Goal: Information Seeking & Learning: Learn about a topic

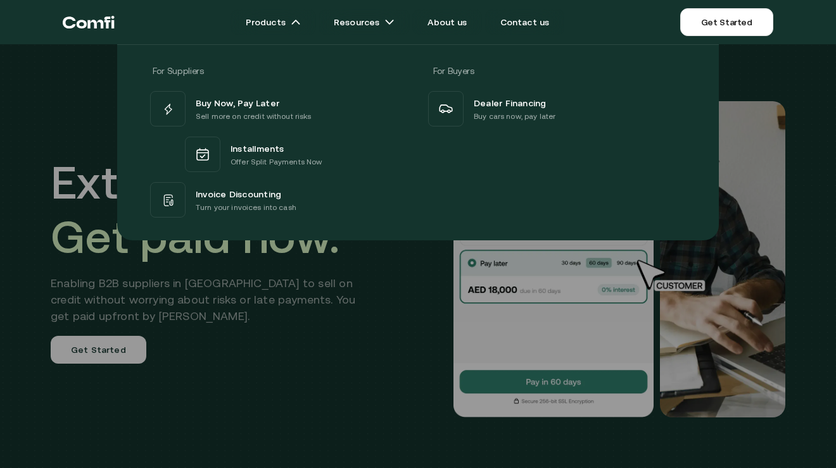
click at [789, 320] on div at bounding box center [418, 278] width 836 height 468
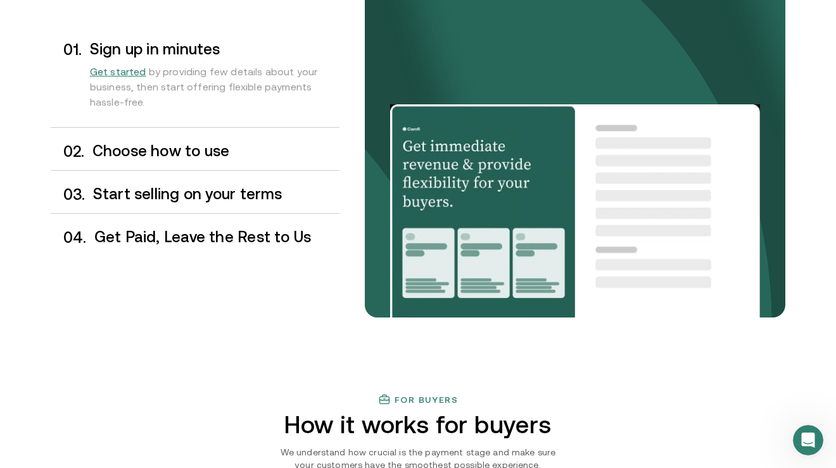
scroll to position [1111, 0]
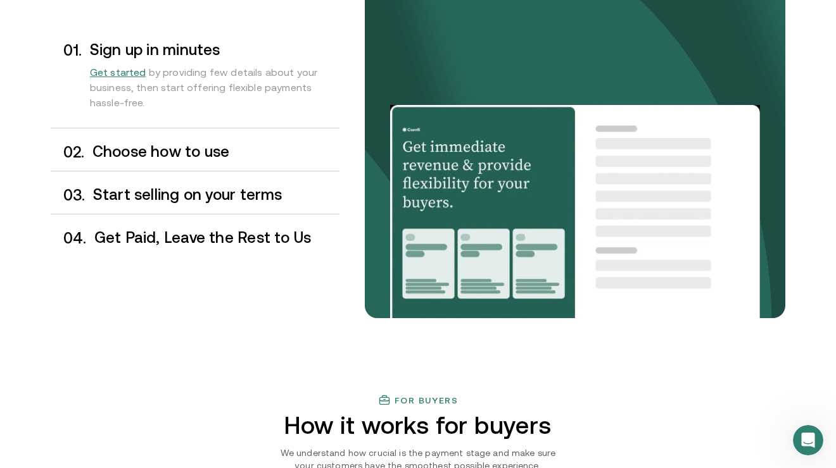
click at [202, 163] on div "0 2 . Choose how to use" at bounding box center [195, 152] width 289 height 37
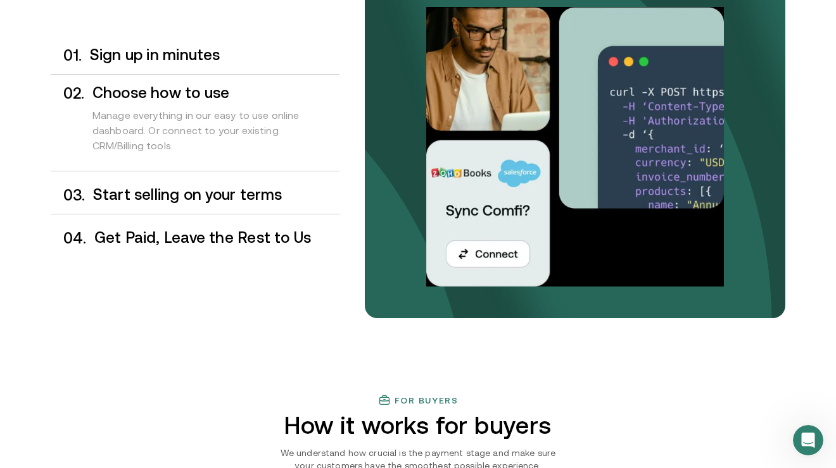
click at [220, 70] on div "0 1 . Sign up in minutes" at bounding box center [195, 55] width 289 height 37
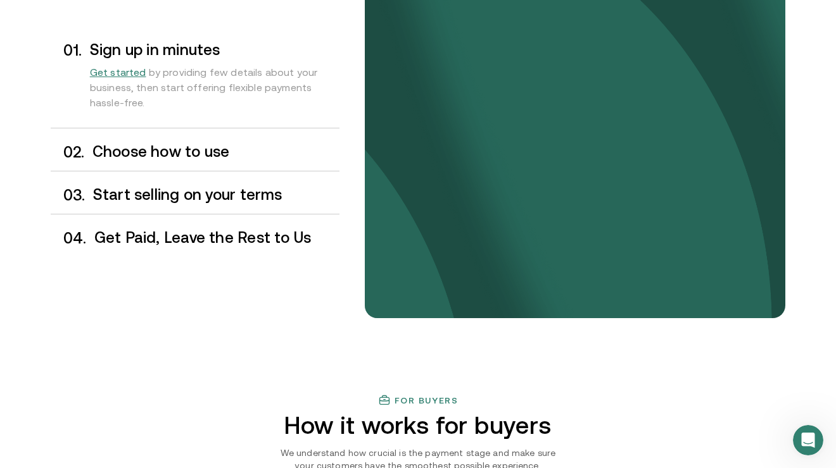
click at [195, 191] on h3 "Start selling on your terms" at bounding box center [216, 195] width 246 height 16
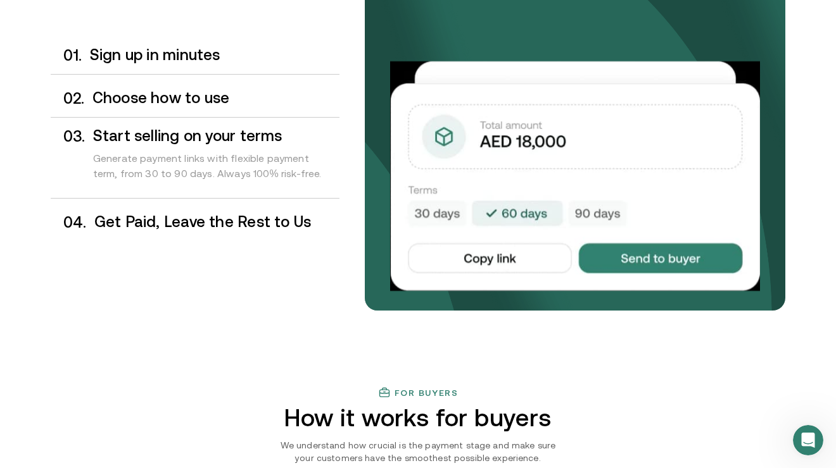
scroll to position [1119, 0]
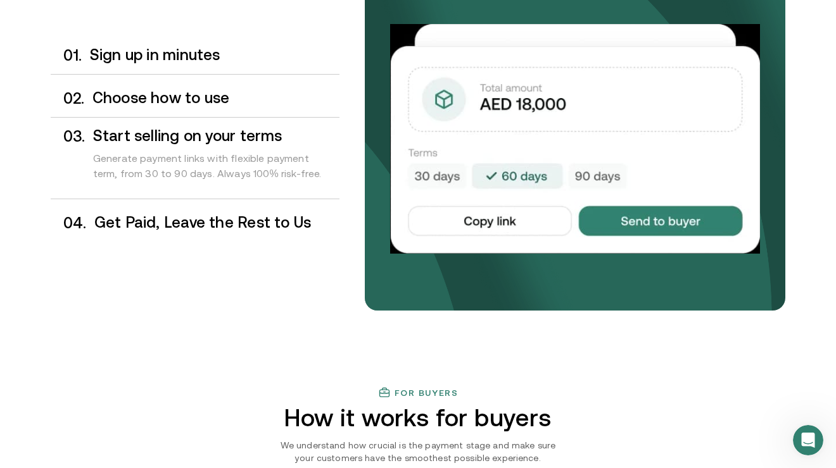
click at [226, 227] on h3 "Get Paid, Leave the Rest to Us" at bounding box center [216, 223] width 245 height 16
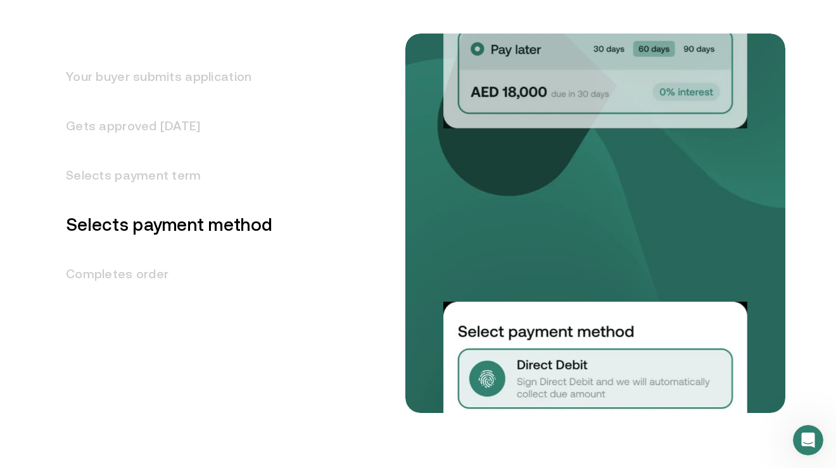
scroll to position [1684, 0]
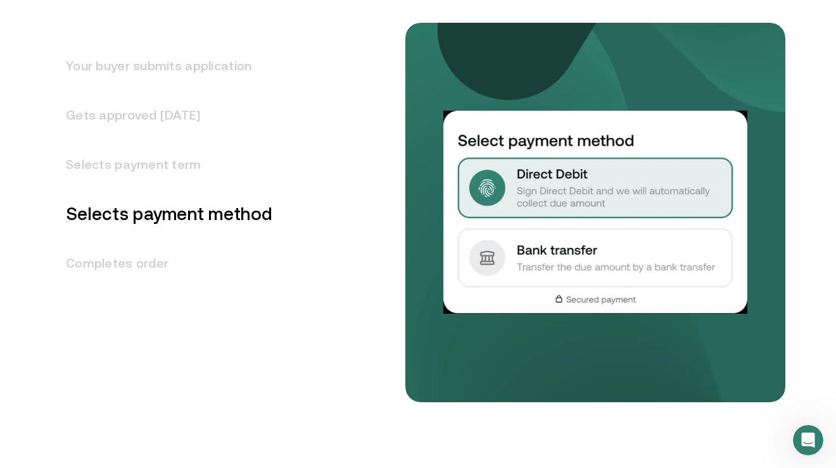
click at [178, 78] on h3 "Your buyer submits application" at bounding box center [162, 65] width 222 height 49
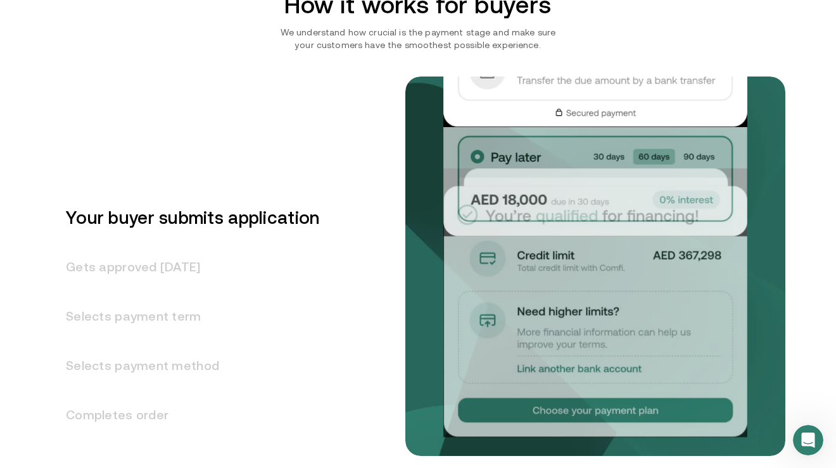
scroll to position [1517, 0]
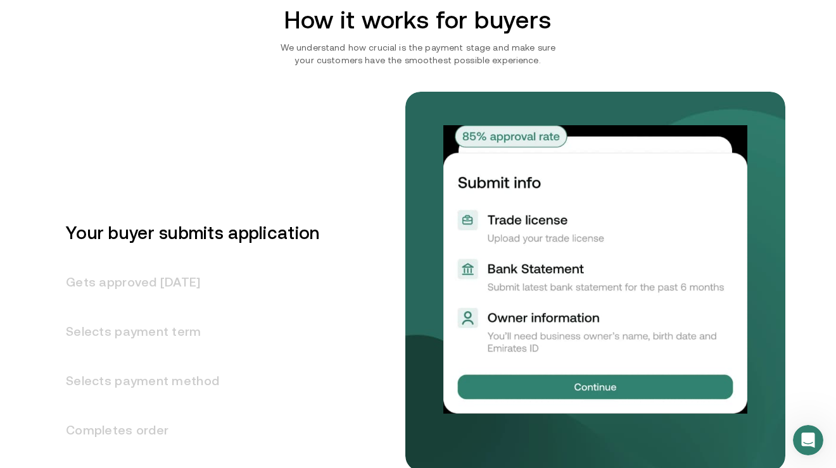
click at [191, 293] on h3 "Gets approved [DATE]" at bounding box center [185, 282] width 268 height 49
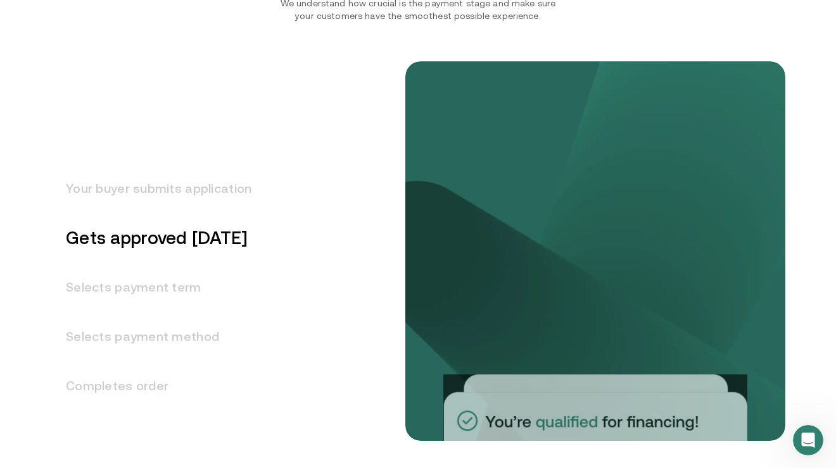
scroll to position [1567, 0]
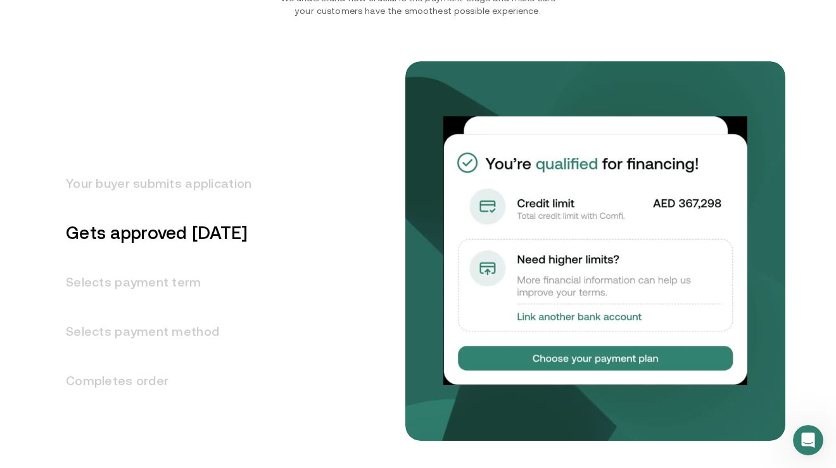
click at [183, 295] on h3 "Selects payment term" at bounding box center [151, 282] width 201 height 49
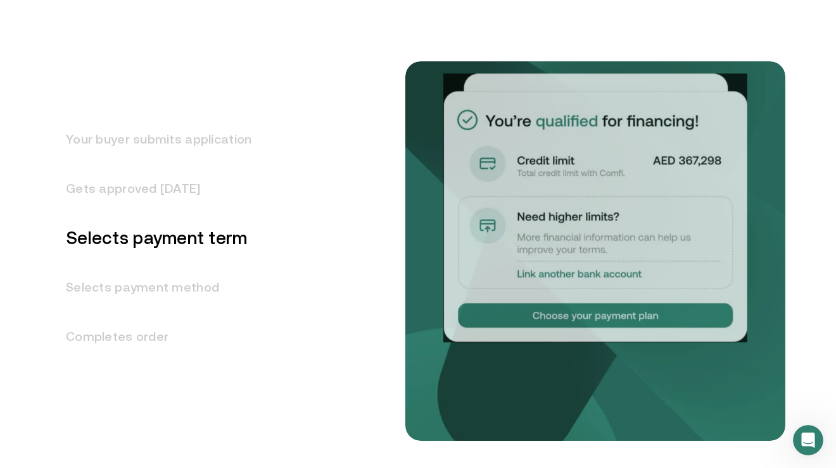
scroll to position [1616, 0]
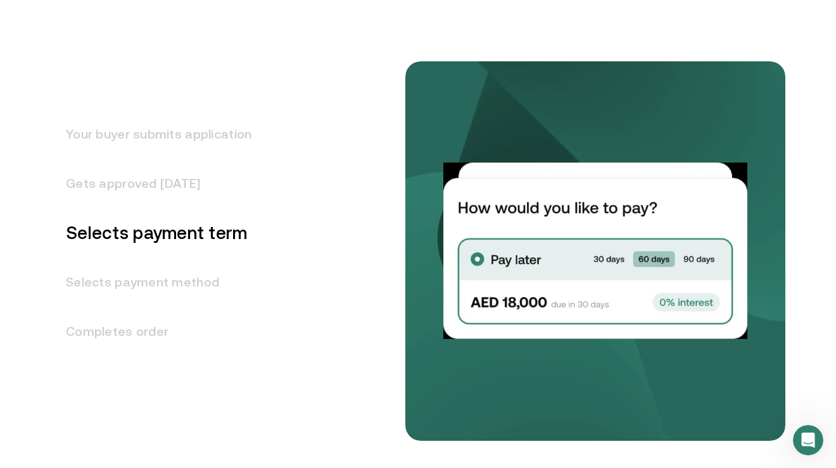
click at [187, 285] on h3 "Selects payment method" at bounding box center [151, 282] width 201 height 49
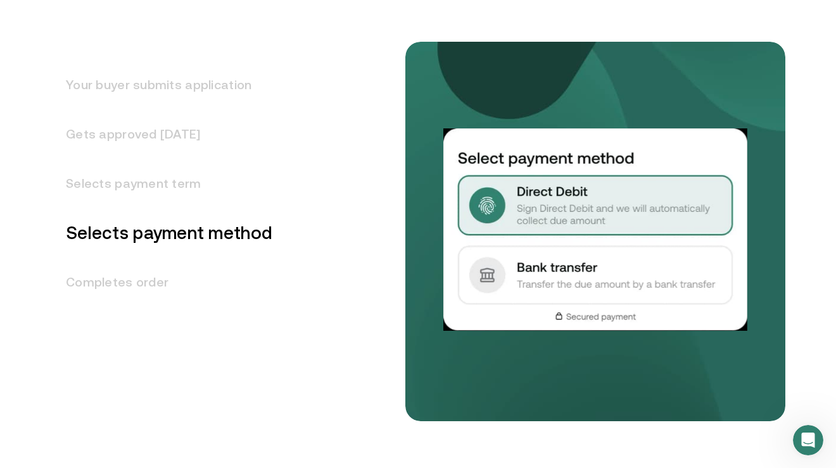
click at [175, 285] on h3 "Completes order" at bounding box center [162, 282] width 222 height 49
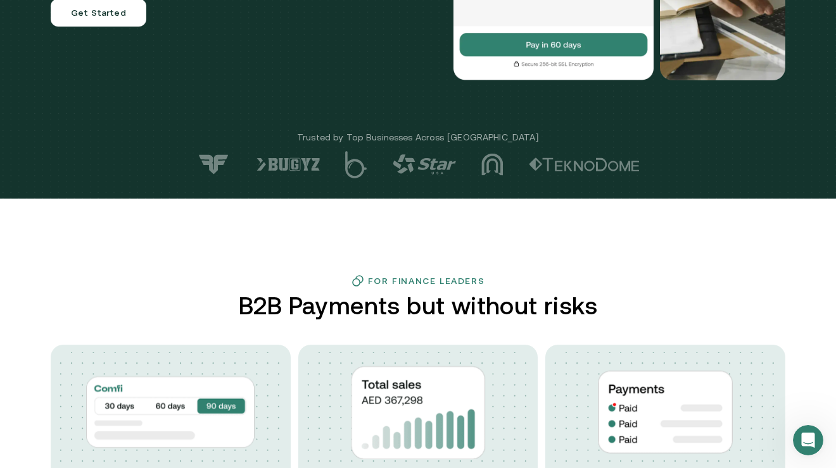
scroll to position [0, 0]
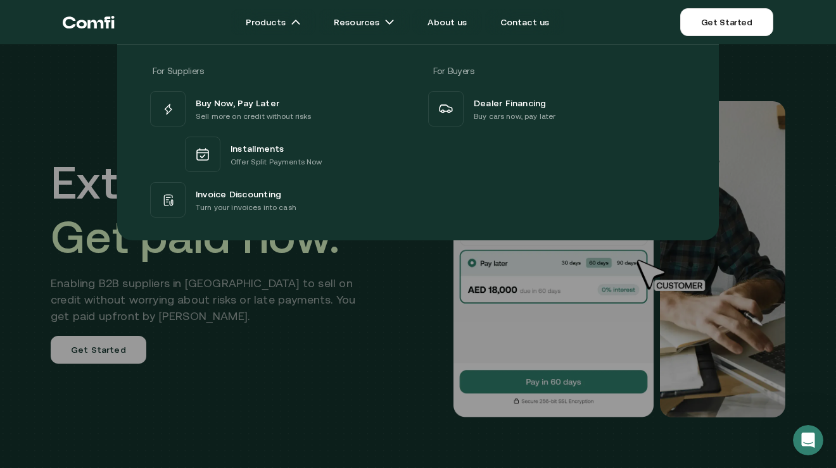
click at [73, 103] on div "For Suppliers For Buyers Buy Now, Pay Later Sell more on credit without risks I…" at bounding box center [418, 138] width 836 height 206
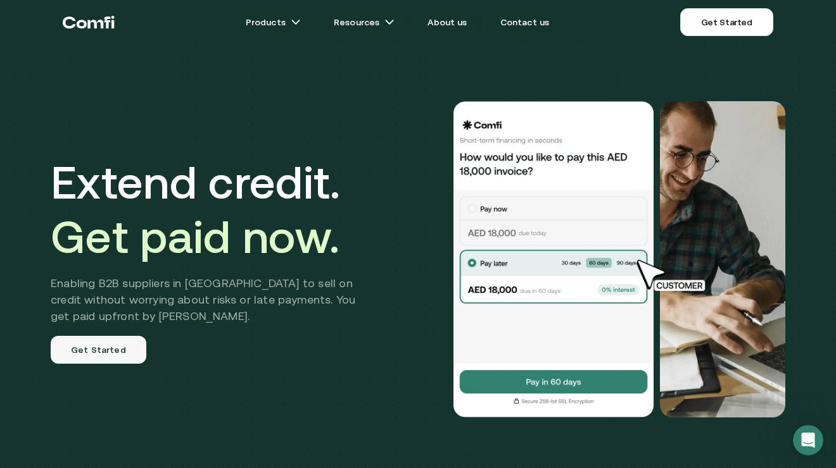
click at [131, 339] on link "Get Started" at bounding box center [99, 350] width 96 height 28
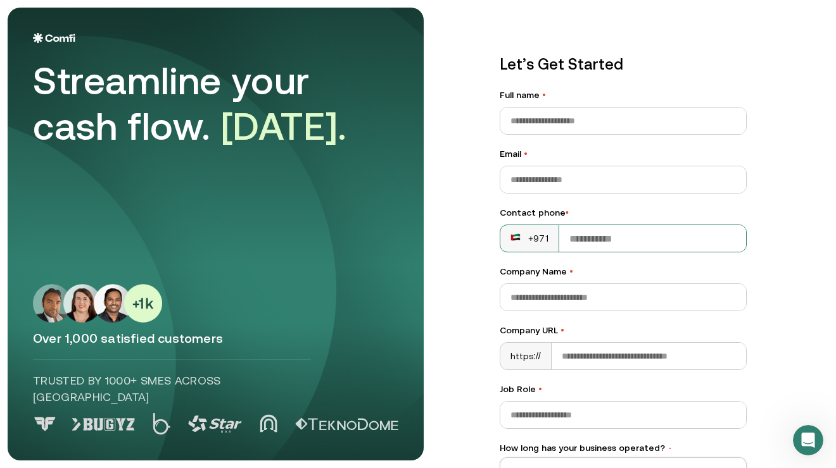
click at [520, 227] on div "+971" at bounding box center [529, 238] width 59 height 27
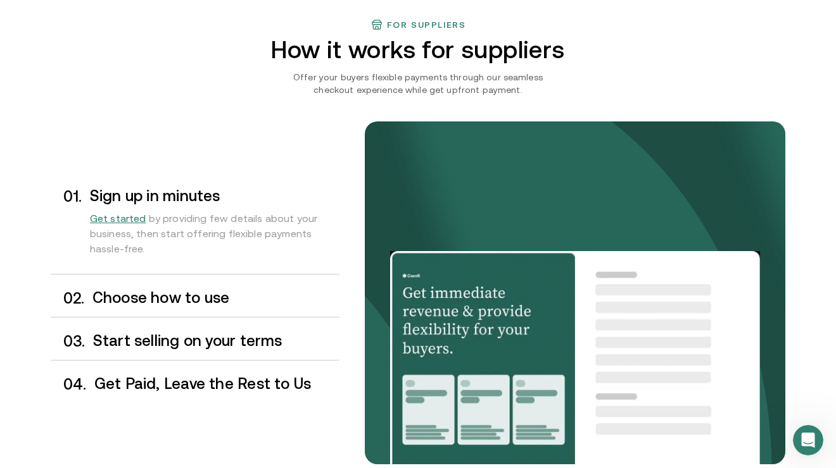
scroll to position [971, 0]
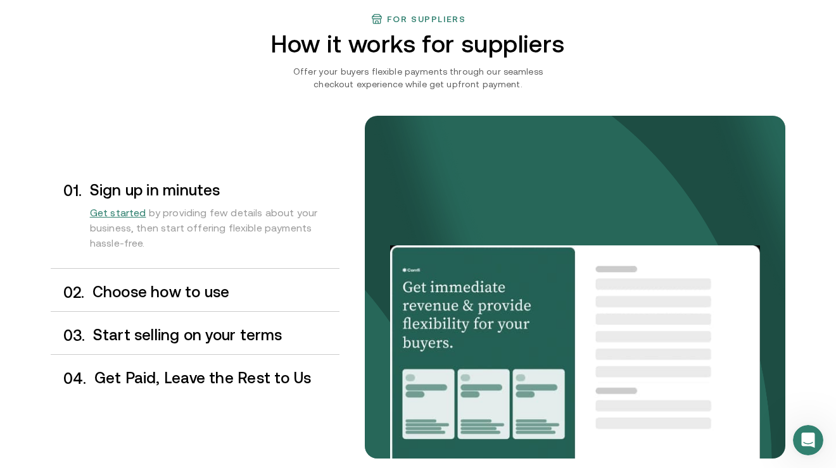
click at [204, 280] on div "0 2 . Choose how to use" at bounding box center [195, 292] width 289 height 37
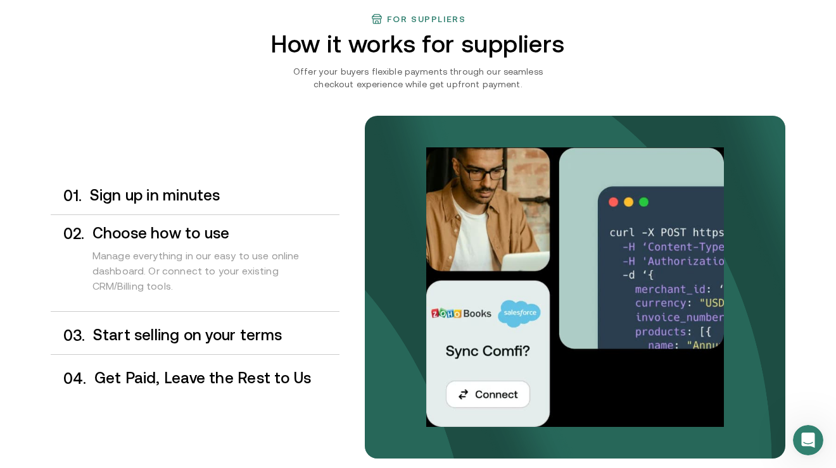
click at [246, 347] on div "0 3 . Start selling on your terms" at bounding box center [195, 335] width 289 height 37
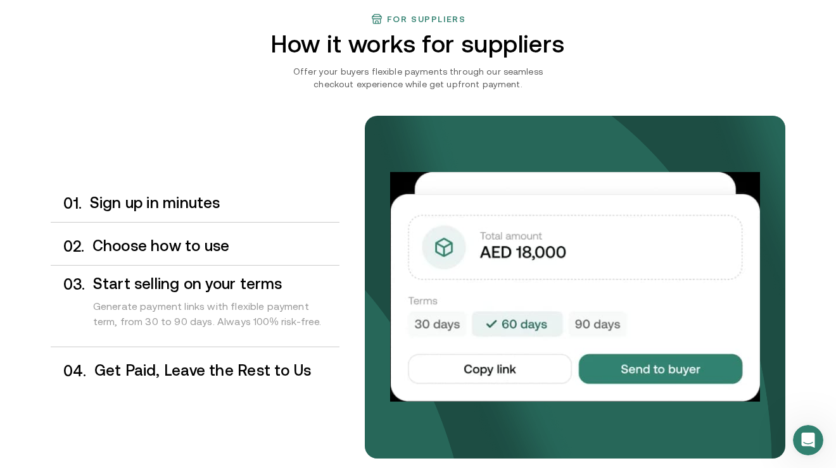
click at [211, 385] on div "0 4 . Get Paid, Leave the Rest to Us" at bounding box center [195, 371] width 289 height 37
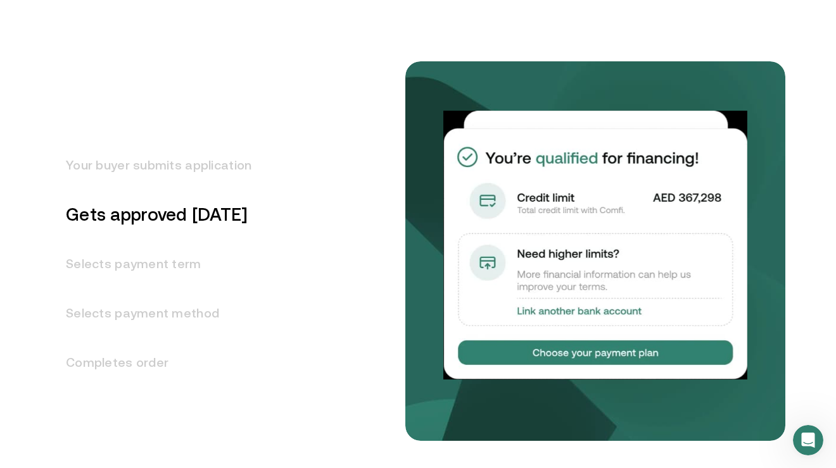
scroll to position [1586, 0]
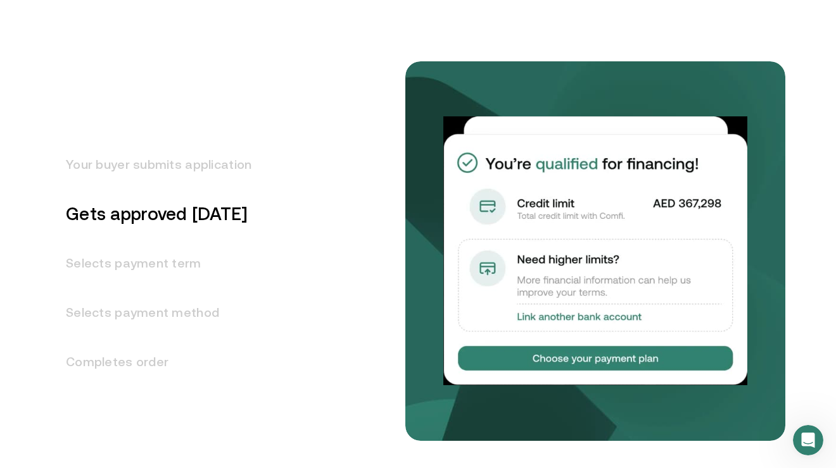
click at [170, 271] on h3 "Selects payment term" at bounding box center [151, 263] width 201 height 49
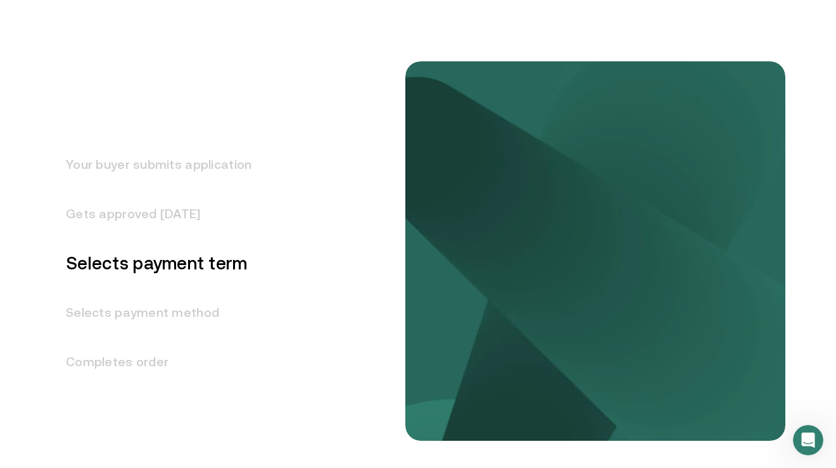
scroll to position [1616, 0]
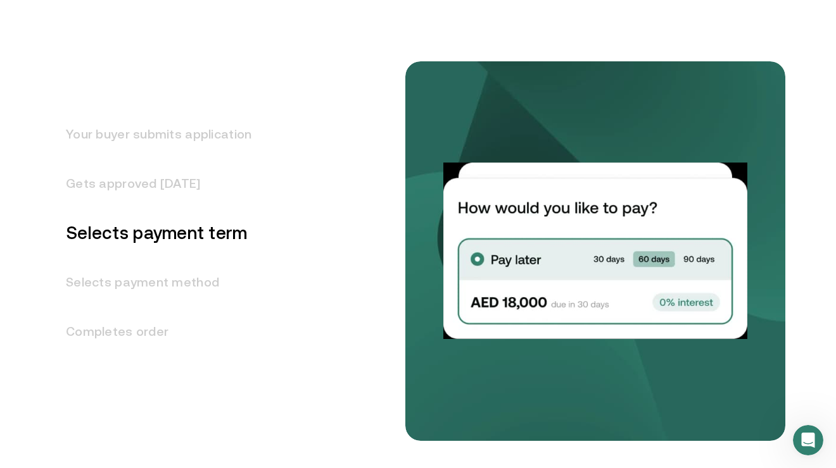
click at [170, 270] on h3 "Selects payment method" at bounding box center [151, 282] width 201 height 49
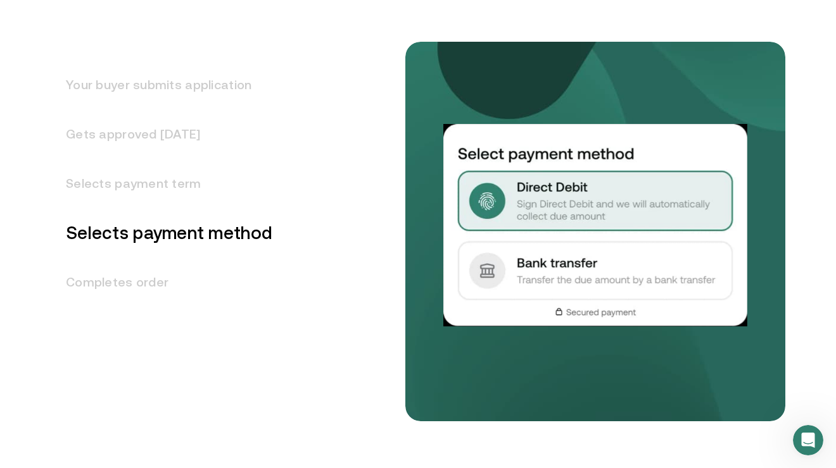
click at [168, 275] on h3 "Completes order" at bounding box center [162, 282] width 222 height 49
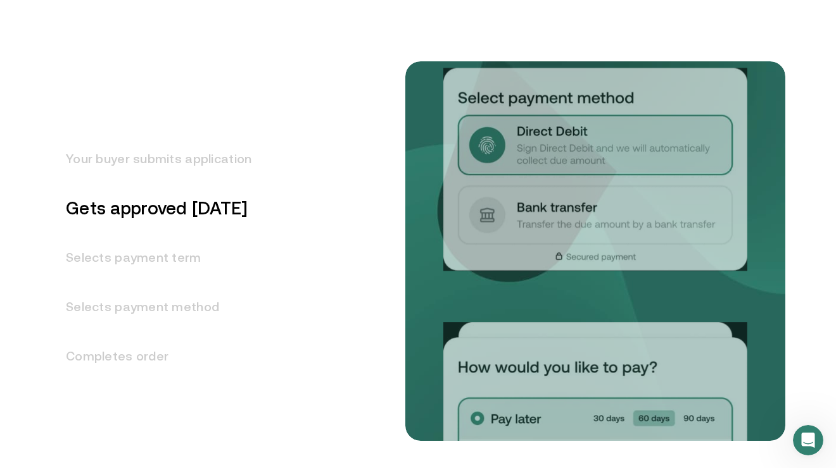
scroll to position [1508, 0]
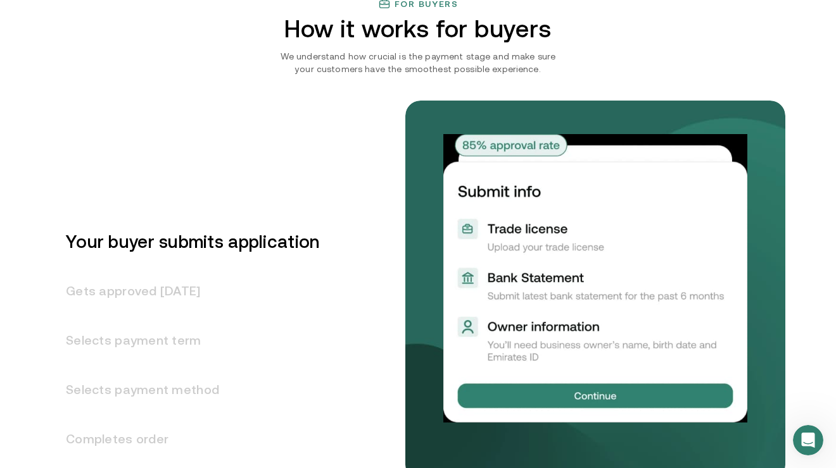
click at [151, 289] on h3 "Gets approved [DATE]" at bounding box center [185, 290] width 268 height 49
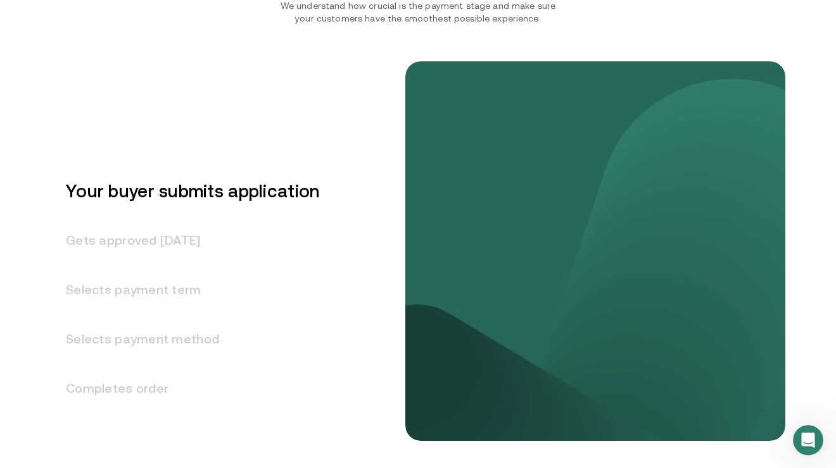
scroll to position [1567, 0]
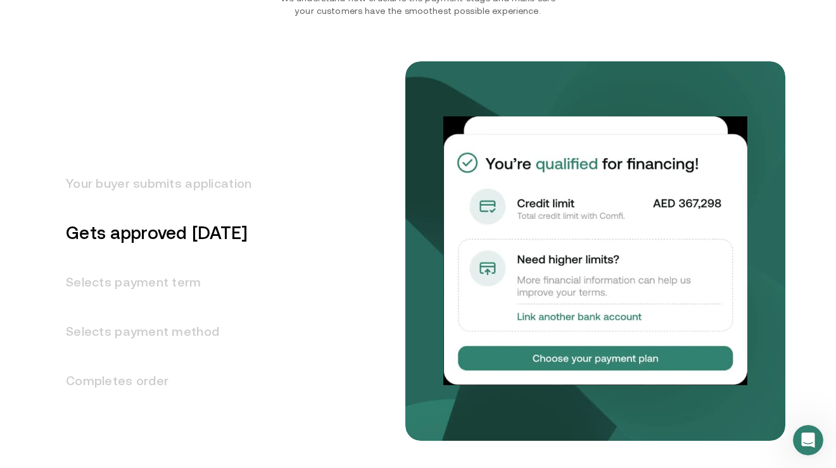
click at [153, 287] on h3 "Selects payment term" at bounding box center [151, 282] width 201 height 49
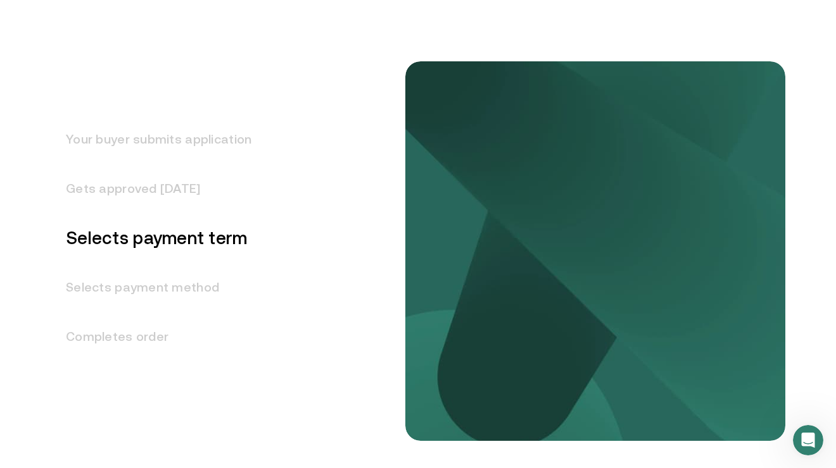
scroll to position [1616, 0]
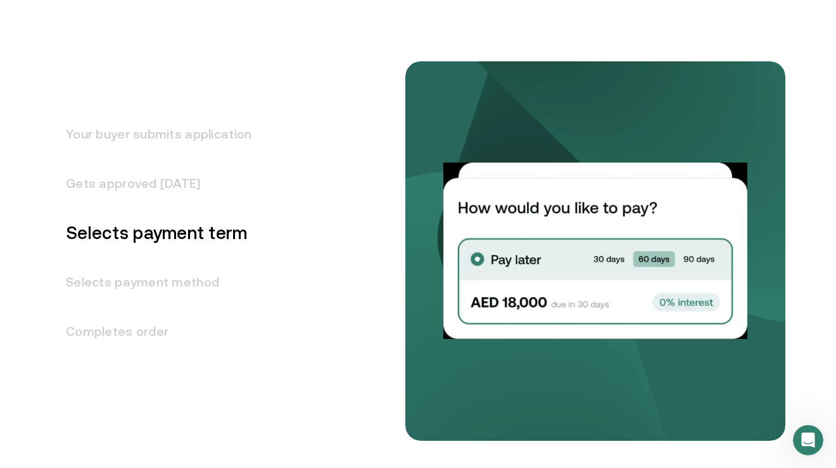
click at [152, 289] on h3 "Selects payment method" at bounding box center [151, 282] width 201 height 49
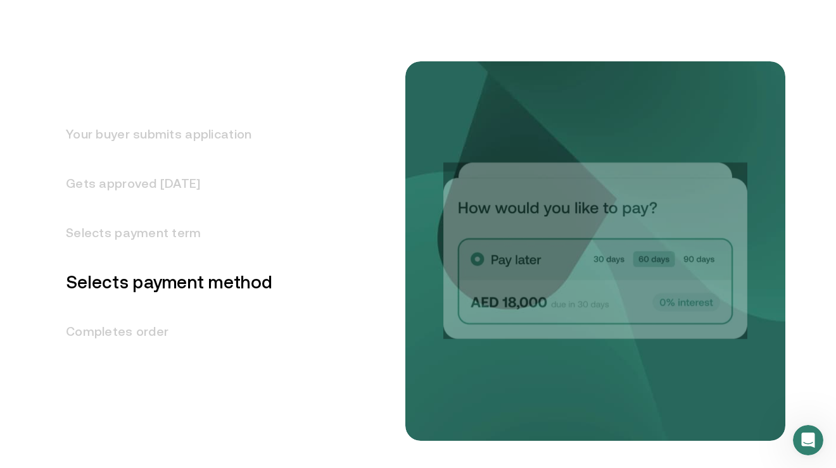
scroll to position [1665, 0]
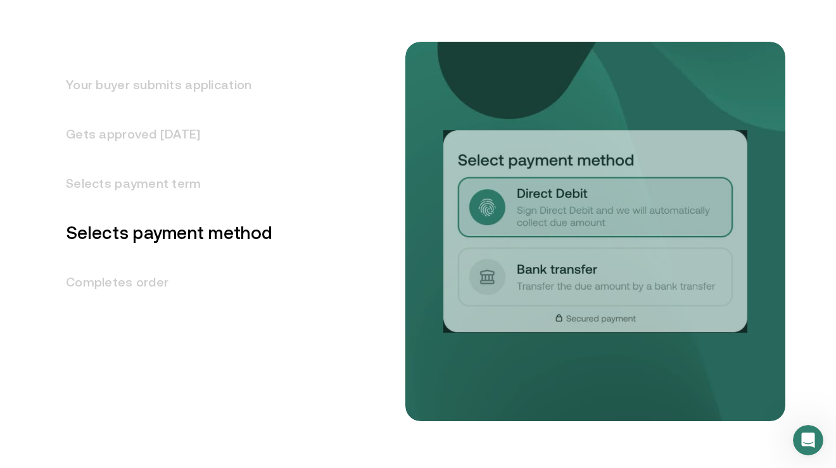
click at [152, 289] on h3 "Completes order" at bounding box center [162, 282] width 222 height 49
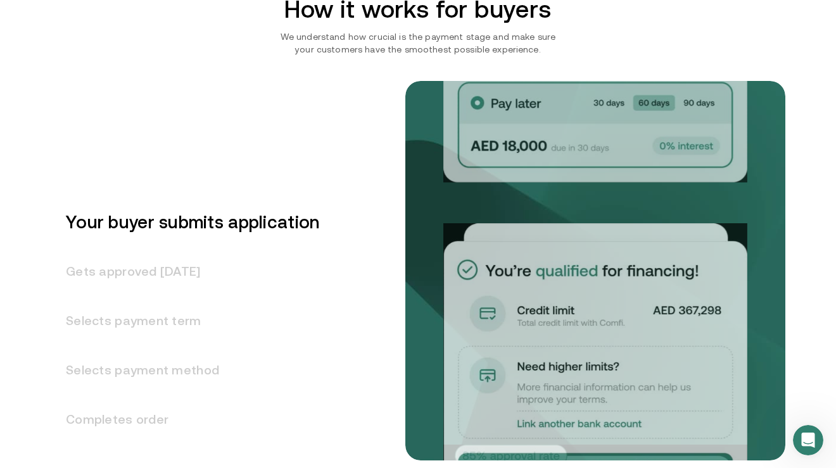
scroll to position [1521, 0]
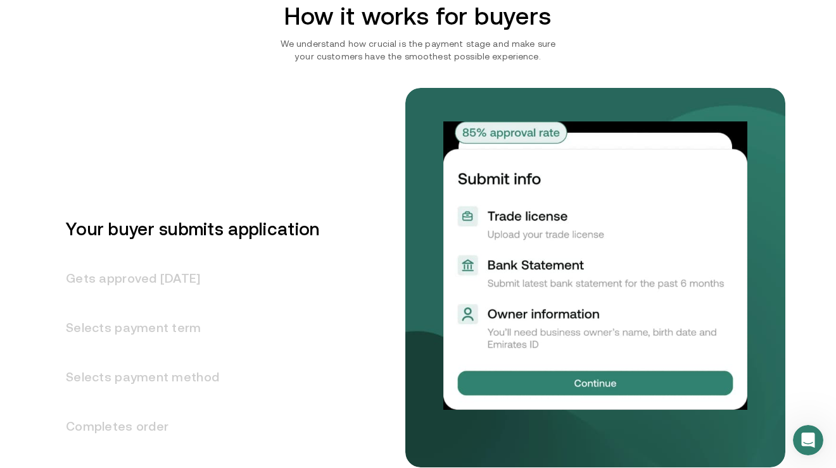
click at [209, 279] on h3 "Gets approved [DATE]" at bounding box center [185, 278] width 268 height 49
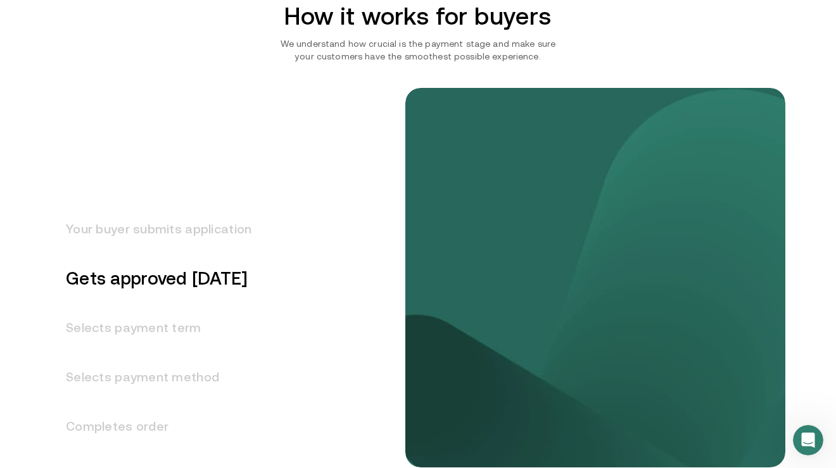
scroll to position [1567, 0]
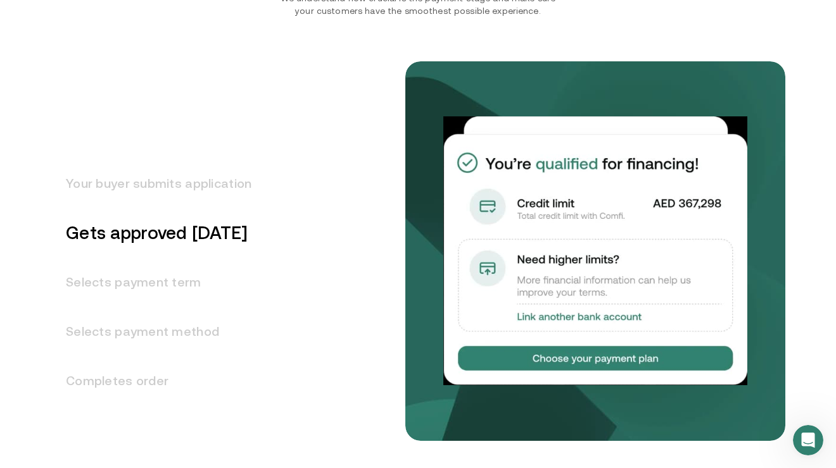
click at [161, 294] on h3 "Selects payment term" at bounding box center [151, 282] width 201 height 49
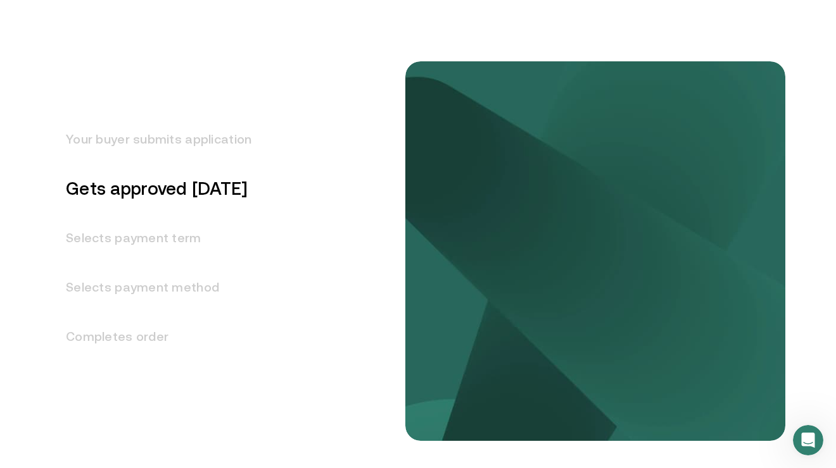
scroll to position [1616, 0]
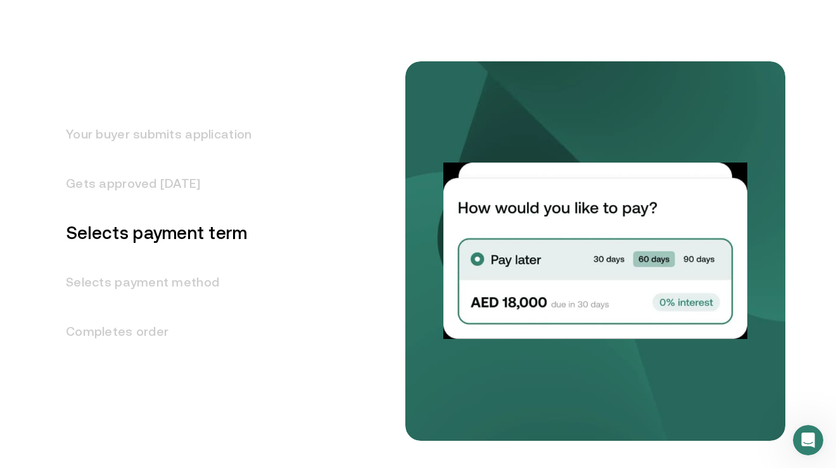
click at [161, 294] on h3 "Selects payment method" at bounding box center [151, 282] width 201 height 49
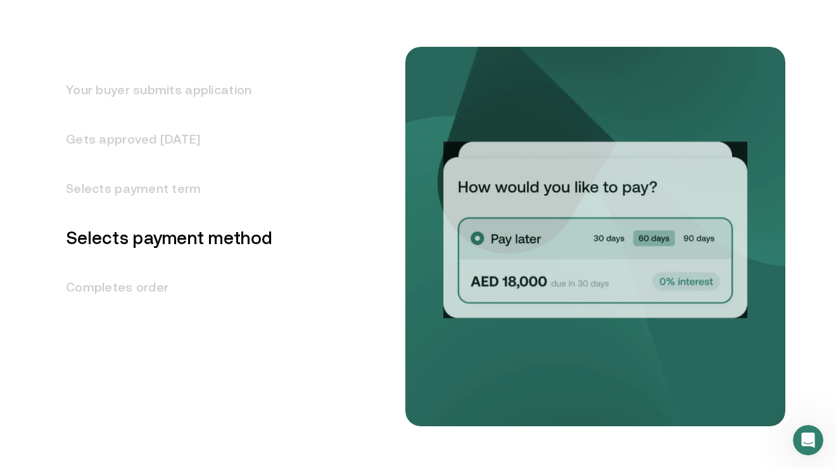
scroll to position [1665, 0]
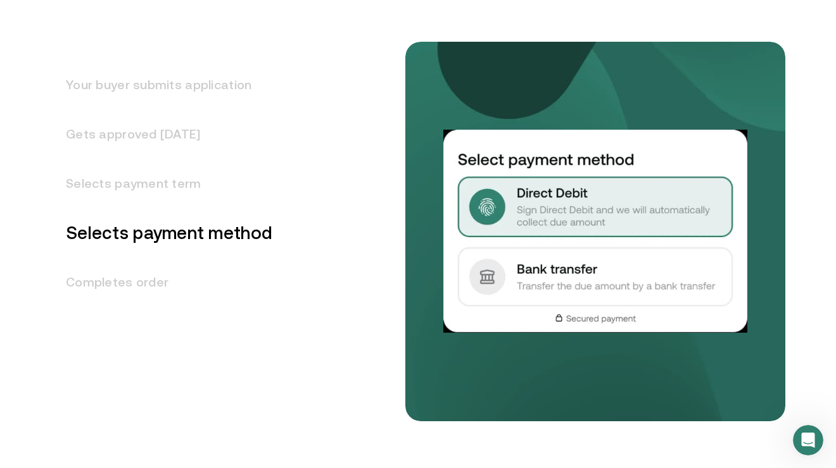
click at [161, 294] on h3 "Completes order" at bounding box center [162, 282] width 222 height 49
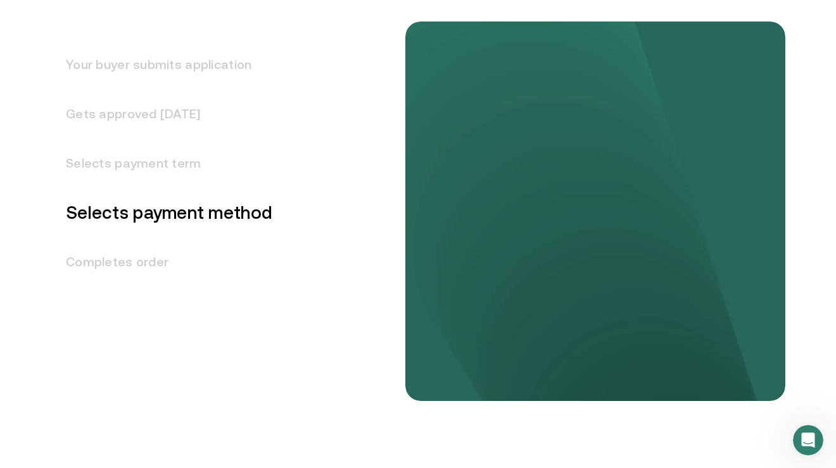
scroll to position [1682, 0]
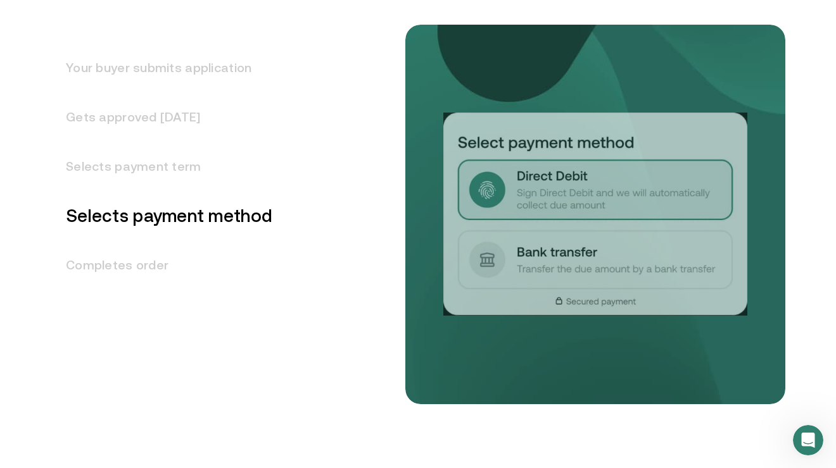
click at [151, 268] on h3 "Completes order" at bounding box center [162, 265] width 222 height 49
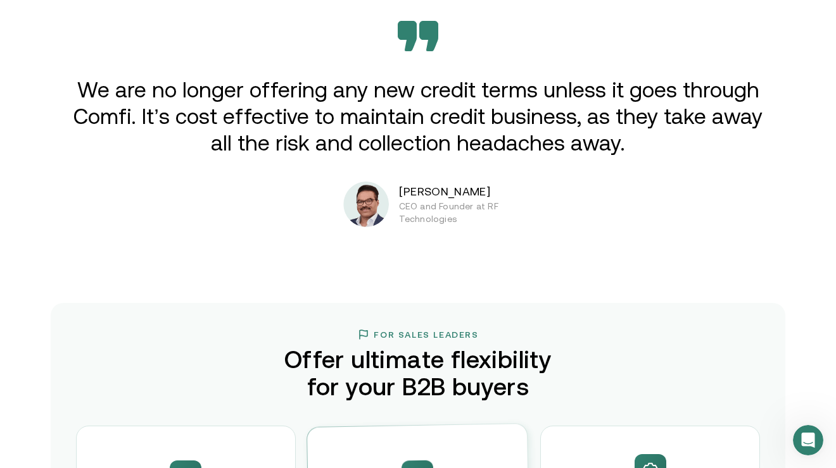
scroll to position [2140, 0]
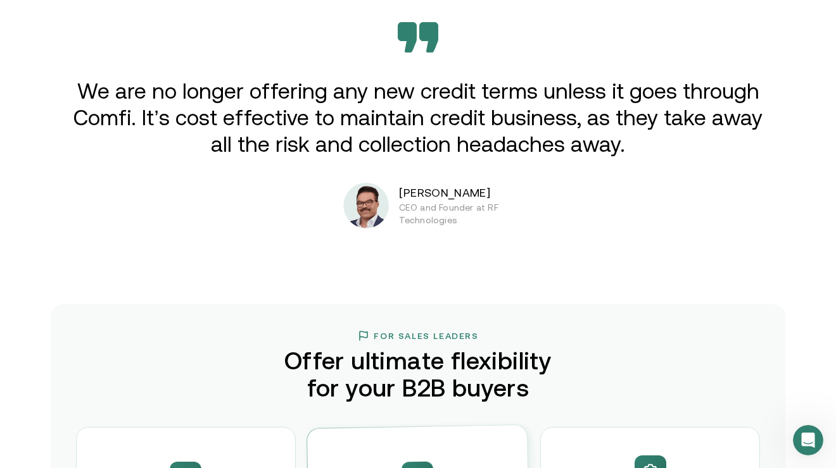
click at [589, 208] on div "We are no longer offering any new credit terms unless it goes through Comfi. It…" at bounding box center [418, 125] width 760 height 206
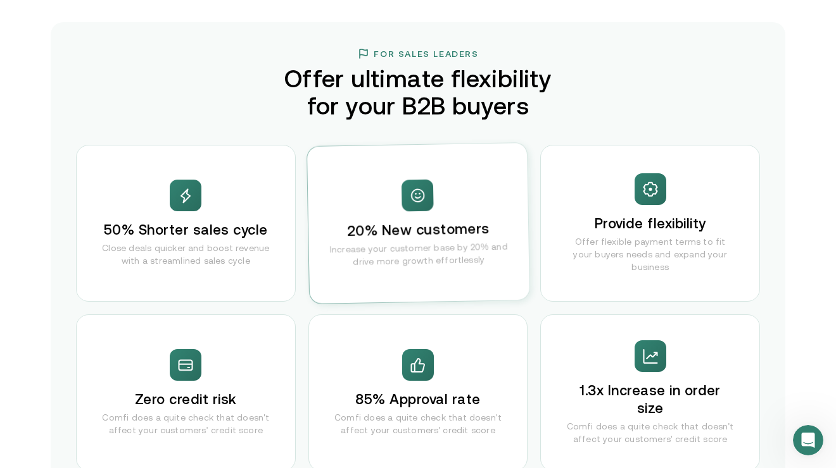
scroll to position [2424, 0]
